Goal: Task Accomplishment & Management: Manage account settings

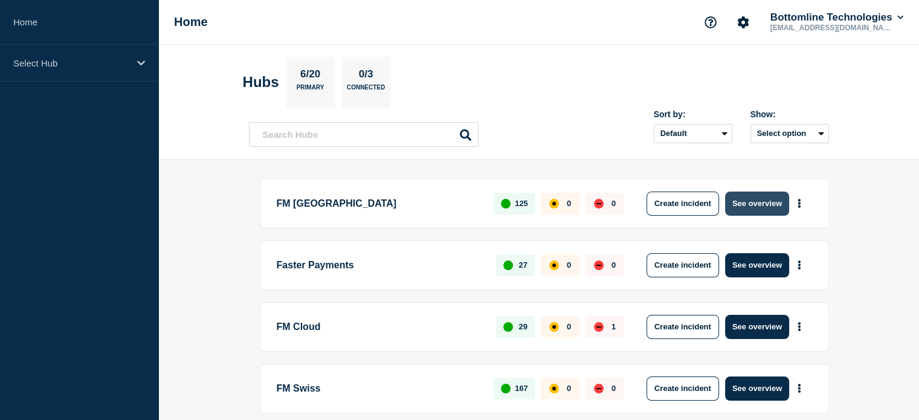
click at [761, 207] on button "See overview" at bounding box center [757, 204] width 64 height 24
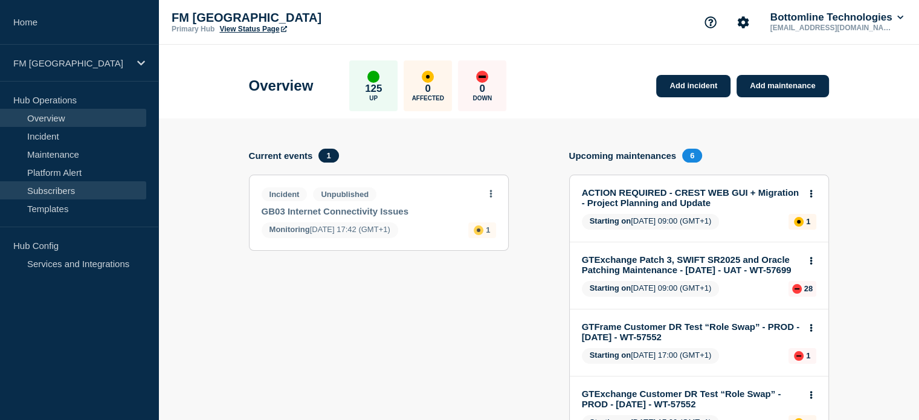
click at [58, 189] on link "Subscribers" at bounding box center [73, 190] width 146 height 18
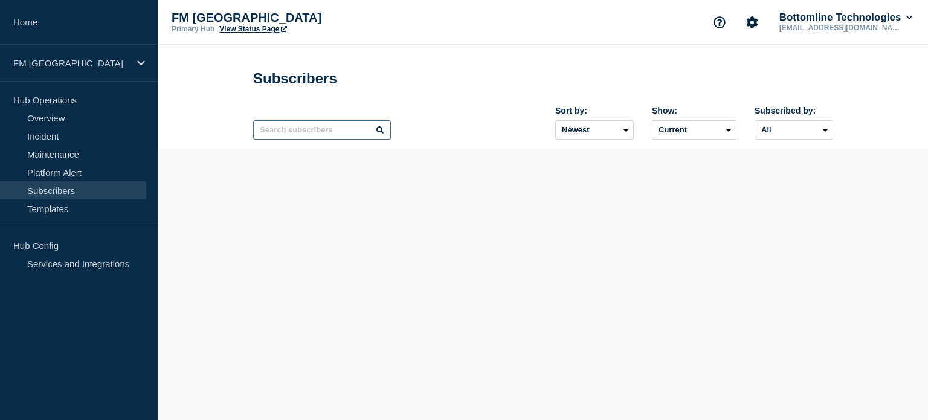
click at [350, 135] on input "text" at bounding box center [322, 129] width 138 height 19
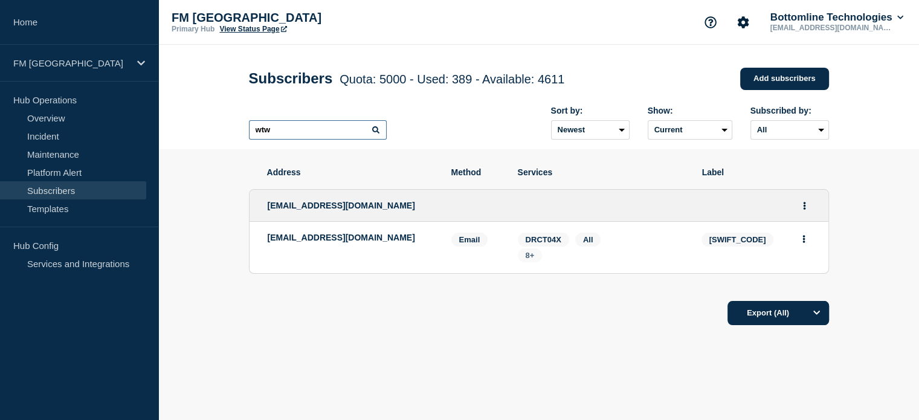
type input "wtw"
click at [533, 260] on span "8+" at bounding box center [530, 255] width 9 height 9
